Goal: Task Accomplishment & Management: Use online tool/utility

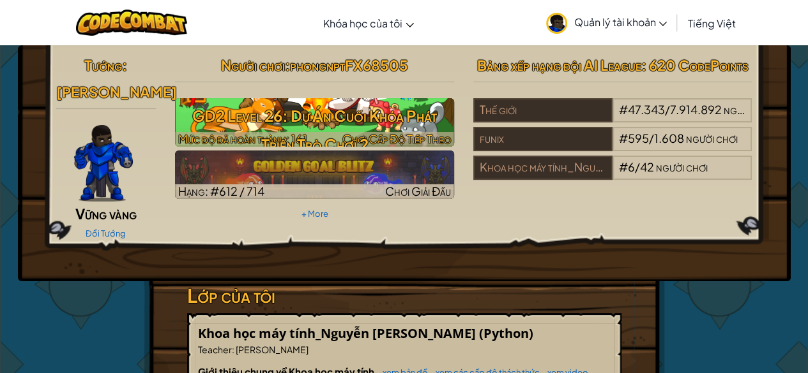
click at [358, 130] on h3 "GD2 Level 26: Dự Án Cuối Khóa Phát Triển Trò Chơi 2" at bounding box center [314, 130] width 279 height 57
select select "vi"
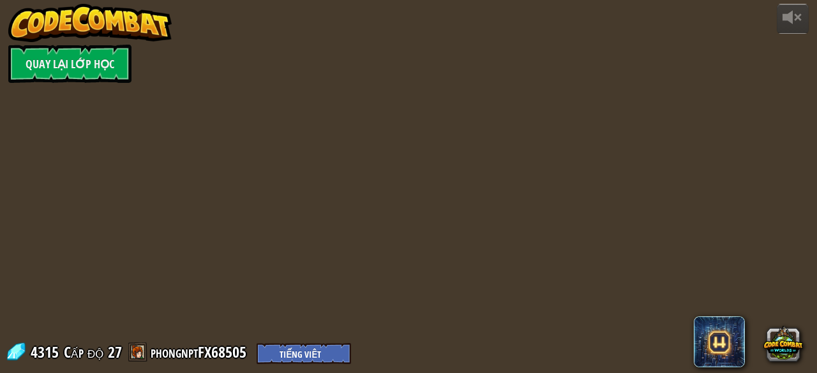
select select "vi"
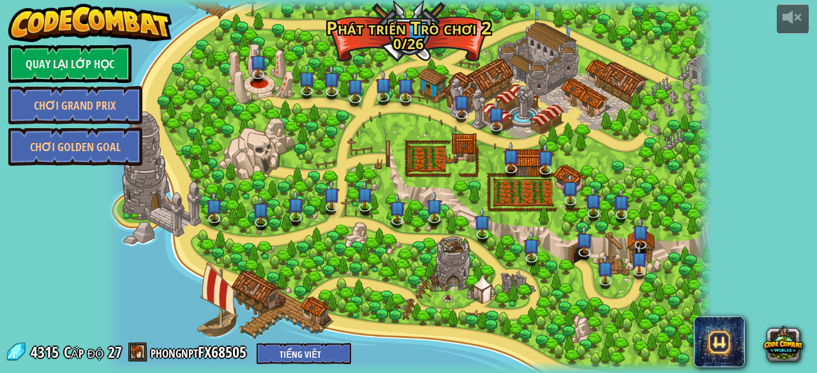
select select "vi"
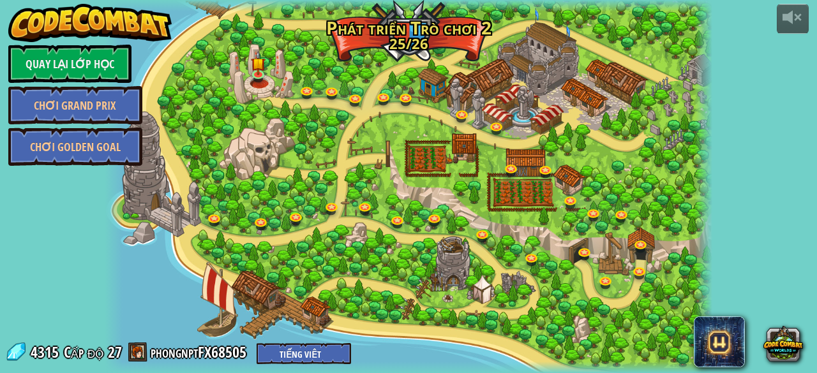
select select "vi"
drag, startPoint x: 162, startPoint y: 144, endPoint x: 400, endPoint y: 2, distance: 276.9
click at [162, 144] on div at bounding box center [409, 186] width 608 height 373
